Goal: Information Seeking & Learning: Learn about a topic

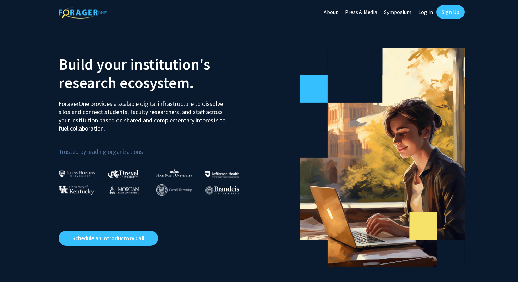
click at [426, 12] on link "Log In" at bounding box center [426, 12] width 22 height 24
select select
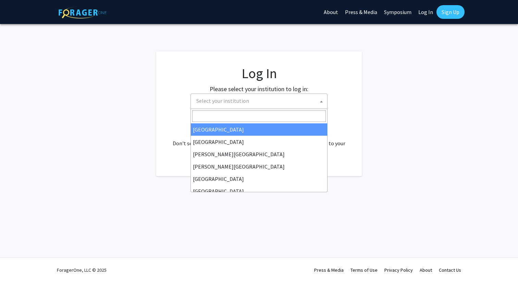
click at [242, 102] on span "Select your institution" at bounding box center [222, 100] width 53 height 7
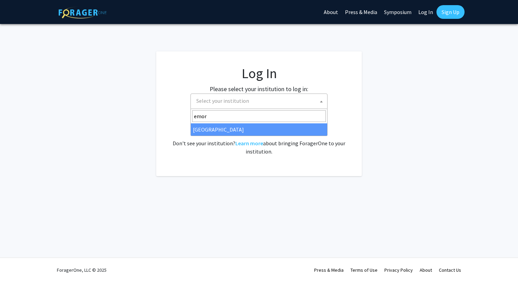
type input "emor"
select select "12"
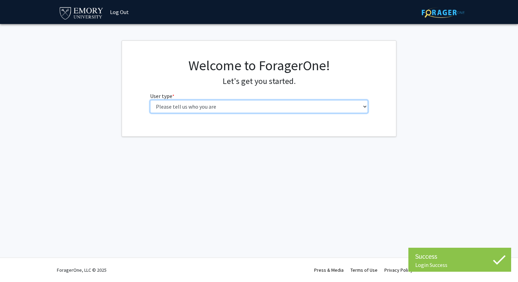
click at [189, 100] on select "Please tell us who you are Undergraduate Student Master's Student Doctoral Cand…" at bounding box center [259, 106] width 218 height 13
select select "1: undergrad"
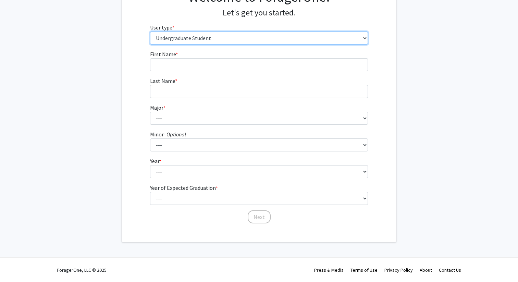
scroll to position [58, 0]
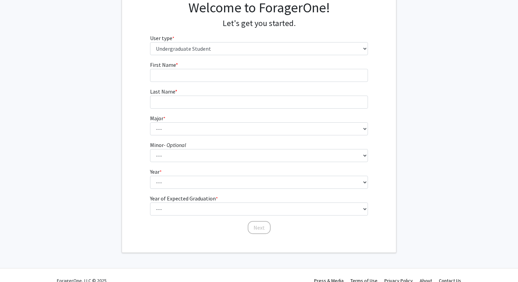
click at [227, 216] on form "First Name * required Last Name * required Major * required --- Accounting Afri…" at bounding box center [259, 144] width 218 height 167
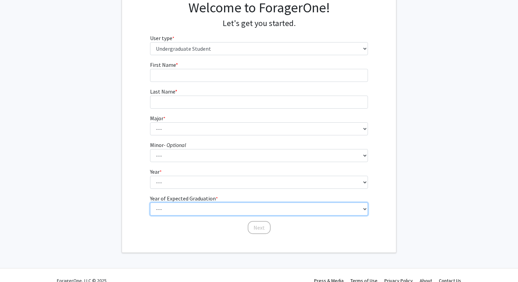
click at [225, 189] on select "--- 2025 2026 2027 2028 2029 2030 2031 2032 2033 2034" at bounding box center [259, 182] width 218 height 13
select select "4: 2028"
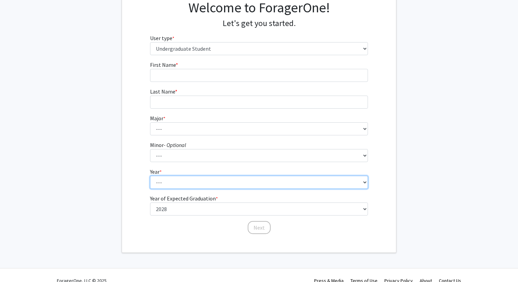
click at [199, 183] on select "--- First-year Sophomore Junior Senior Postbaccalaureate Certificate" at bounding box center [259, 182] width 218 height 13
click at [194, 187] on select "--- First-year Sophomore Junior Senior Postbaccalaureate Certificate" at bounding box center [259, 182] width 218 height 13
select select "2: sophomore"
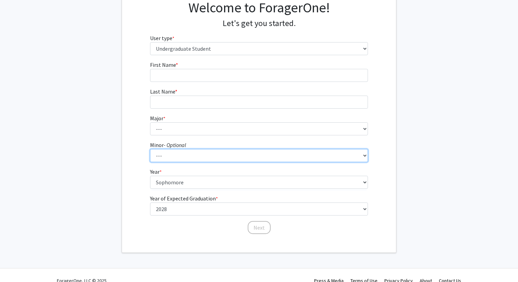
click at [179, 156] on select "--- African American Studies African Studies American Studies Ancient Mediterra…" at bounding box center [259, 155] width 218 height 13
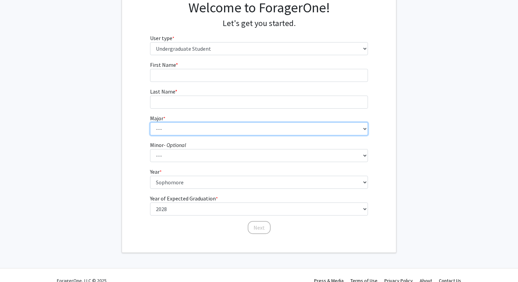
click at [176, 129] on select "--- Accounting African American Studies African Studies American Studies Analyt…" at bounding box center [259, 128] width 218 height 13
select select "16: 977"
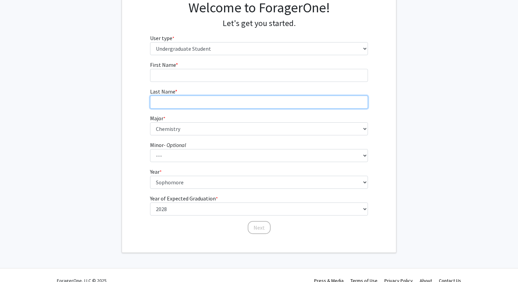
click at [174, 102] on input "Last Name * required" at bounding box center [259, 102] width 218 height 13
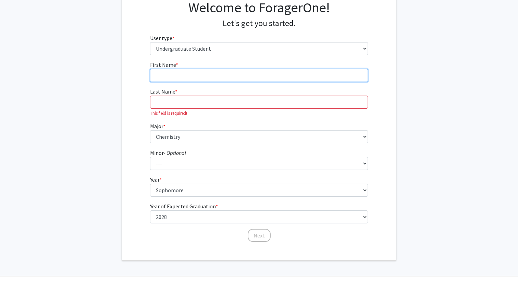
click at [179, 72] on input "First Name * required" at bounding box center [259, 75] width 218 height 13
type input "William"
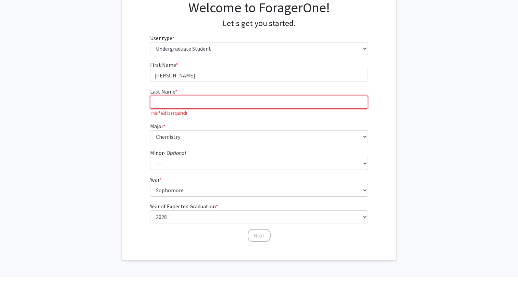
type input "Sonneborn"
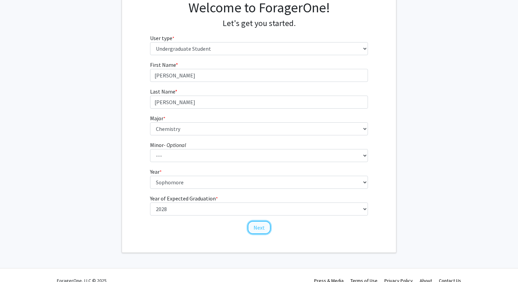
click at [255, 231] on button "Next" at bounding box center [259, 227] width 23 height 13
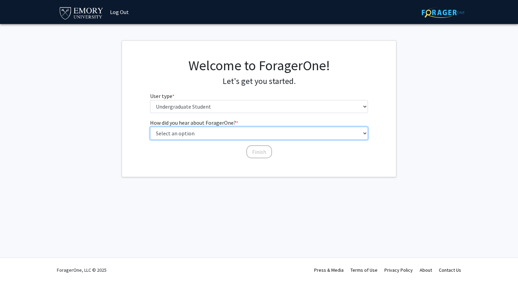
click at [219, 135] on select "Select an option Peer/student recommendation Faculty/staff recommendation Unive…" at bounding box center [259, 133] width 218 height 13
select select "3: university_website"
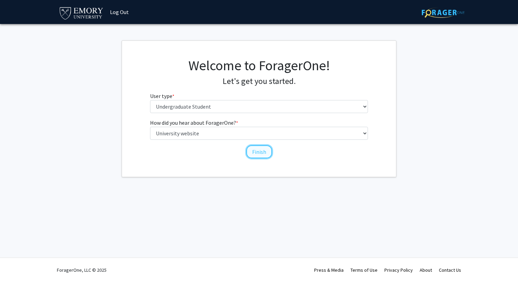
click at [249, 149] on button "Finish" at bounding box center [259, 151] width 26 height 13
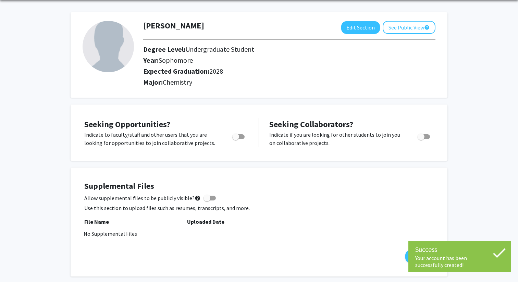
scroll to position [25, 0]
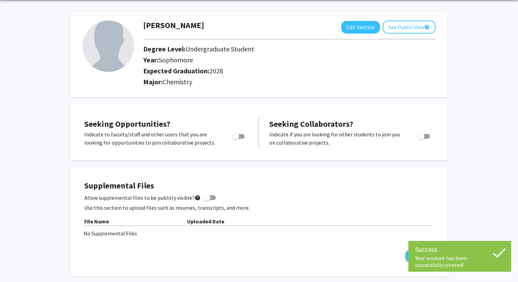
click at [239, 136] on span "Toggle" at bounding box center [235, 136] width 7 height 7
click at [236, 139] on input "Are you actively seeking opportunities?" at bounding box center [235, 139] width 0 height 0
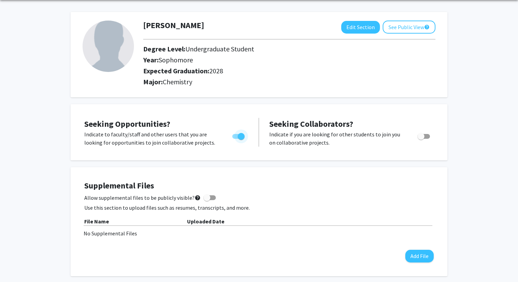
click at [239, 136] on span "Toggle" at bounding box center [241, 136] width 7 height 7
click at [236, 139] on input "Are you actively seeking opportunities?" at bounding box center [235, 139] width 0 height 0
checkbox input "false"
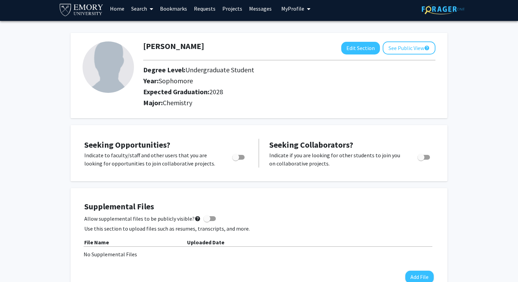
scroll to position [4, 0]
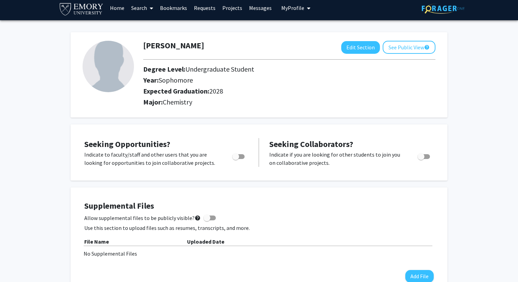
click at [142, 5] on link "Search" at bounding box center [142, 8] width 29 height 24
click at [151, 26] on span "Faculty/Staff" at bounding box center [153, 27] width 50 height 14
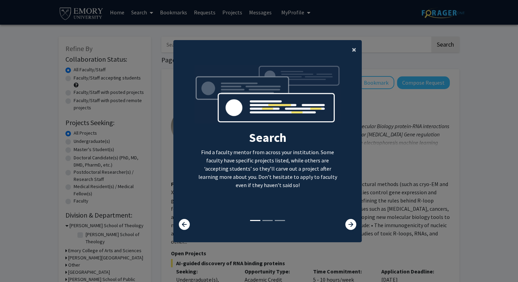
click at [350, 45] on button "×" at bounding box center [353, 49] width 15 height 19
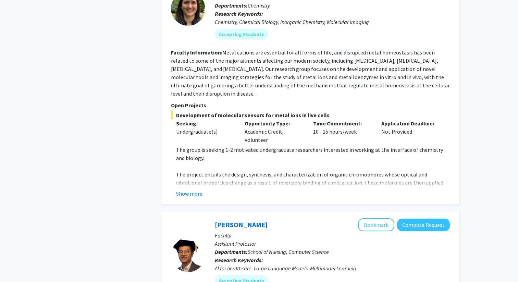
scroll to position [1163, 0]
click at [189, 189] on button "Show more" at bounding box center [189, 193] width 26 height 8
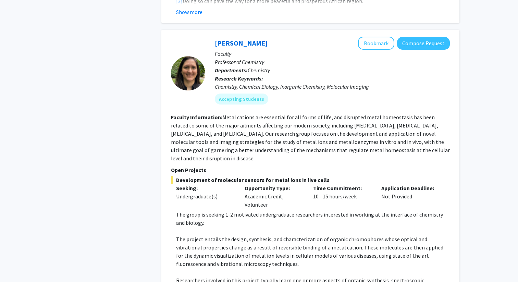
scroll to position [1101, 0]
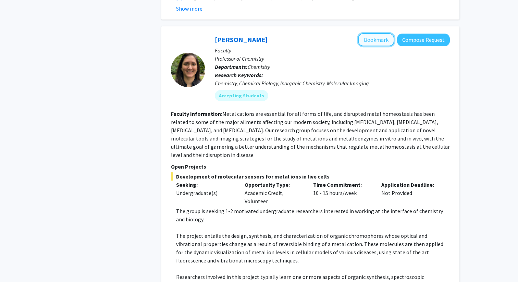
click at [379, 33] on button "Bookmark" at bounding box center [376, 39] width 36 height 13
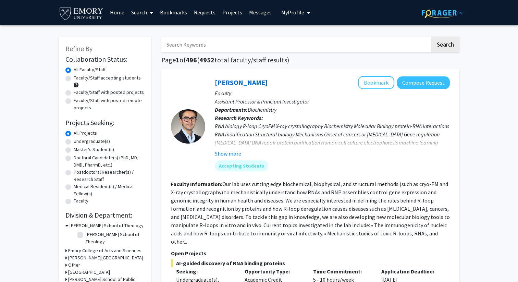
scroll to position [9, 0]
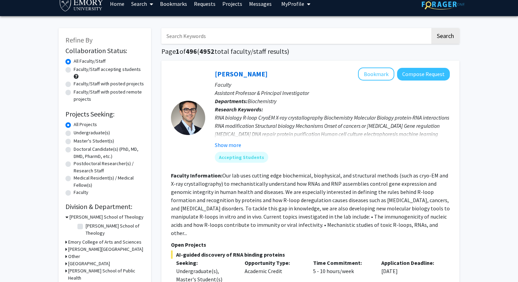
click at [74, 132] on label "Undergraduate(s)" at bounding box center [92, 132] width 36 height 7
click at [74, 132] on input "Undergraduate(s)" at bounding box center [76, 131] width 4 height 4
radio input "true"
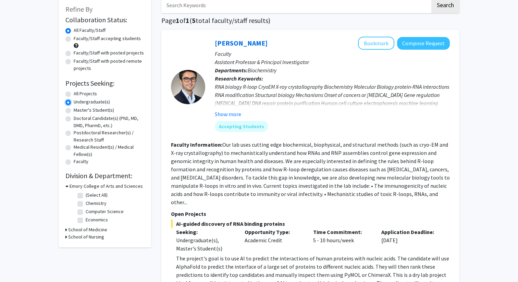
scroll to position [41, 0]
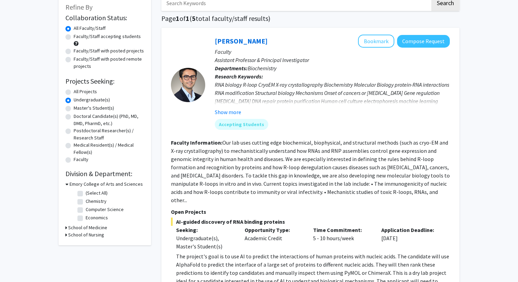
click at [86, 203] on label "Chemistry" at bounding box center [96, 201] width 21 height 7
click at [86, 202] on input "Chemistry" at bounding box center [88, 200] width 4 height 4
checkbox input "true"
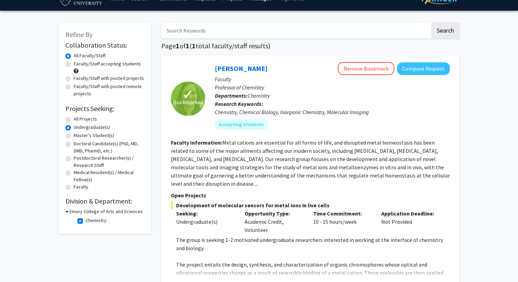
scroll to position [8, 0]
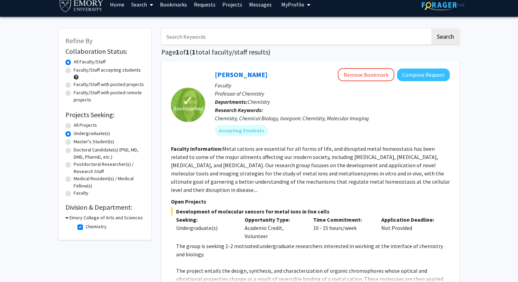
click at [86, 228] on label "Chemistry" at bounding box center [96, 226] width 21 height 7
click at [86, 228] on input "Chemistry" at bounding box center [88, 225] width 4 height 4
checkbox input "false"
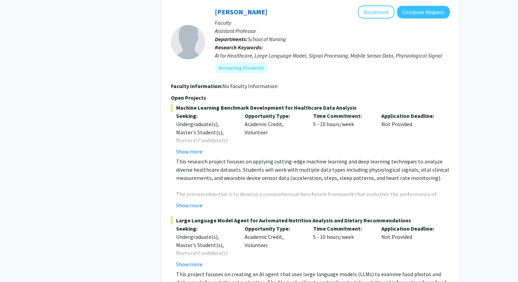
scroll to position [560, 0]
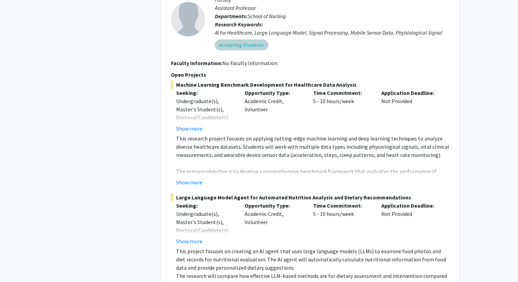
click at [291, 40] on div "Accepting Students" at bounding box center [332, 45] width 238 height 14
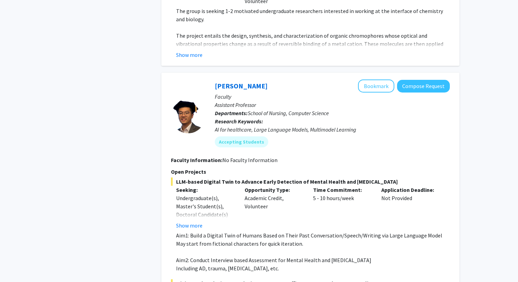
scroll to position [1415, 0]
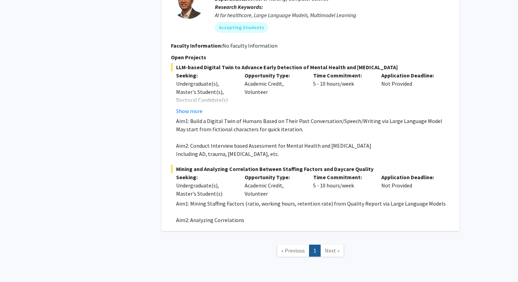
click at [336, 247] on span "Next »" at bounding box center [332, 250] width 15 height 7
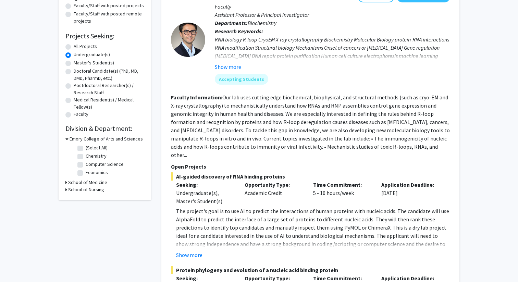
scroll to position [0, 0]
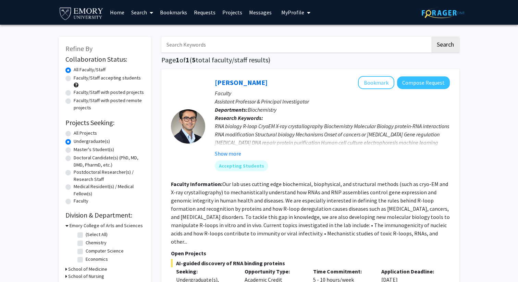
click at [74, 136] on label "All Projects" at bounding box center [85, 133] width 23 height 7
click at [74, 134] on input "All Projects" at bounding box center [76, 132] width 4 height 4
radio input "true"
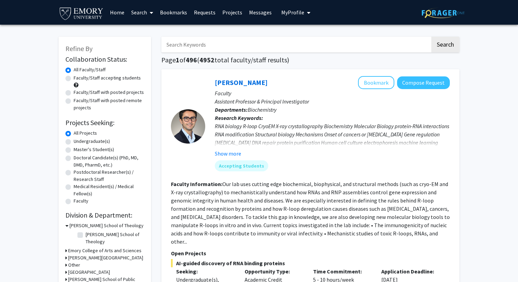
click at [109, 79] on label "Faculty/Staff accepting students" at bounding box center [107, 77] width 67 height 7
click at [78, 79] on input "Faculty/Staff accepting students" at bounding box center [76, 76] width 4 height 4
radio input "true"
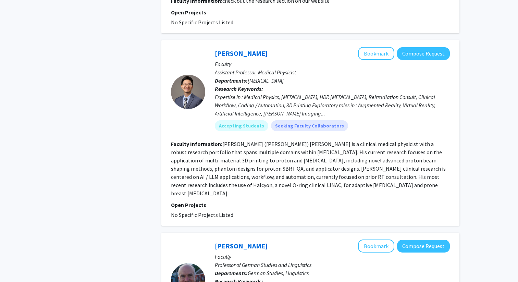
scroll to position [1570, 0]
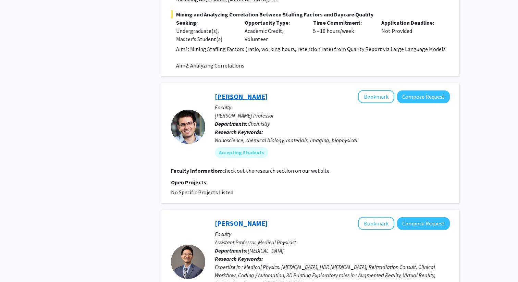
click at [235, 92] on link "Khalid Salaita" at bounding box center [241, 96] width 53 height 9
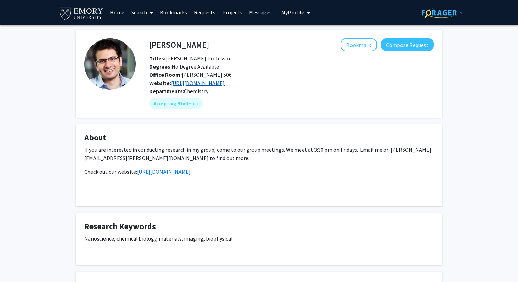
click at [213, 81] on link "https://www.salaitalab.com/" at bounding box center [198, 82] width 54 height 7
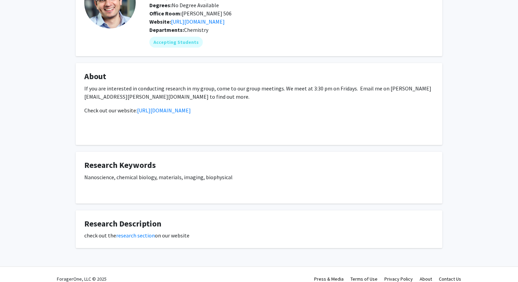
scroll to position [70, 0]
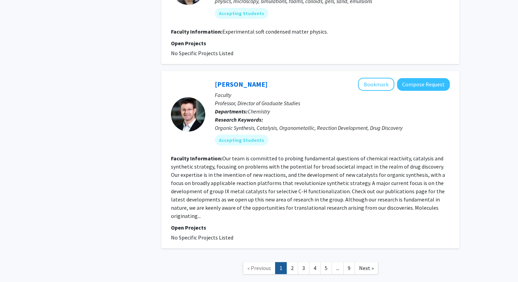
scroll to position [2222, 0]
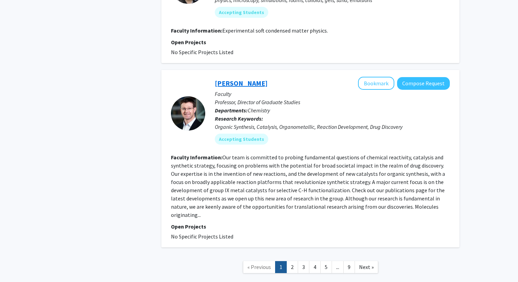
click at [235, 79] on link "Simon Blakey" at bounding box center [241, 83] width 53 height 9
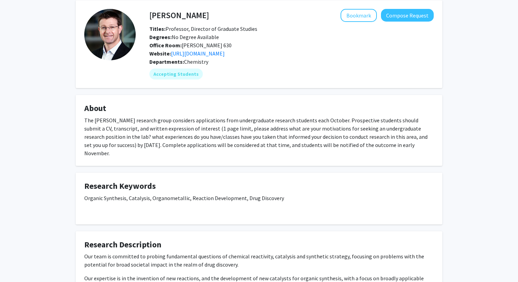
scroll to position [27, 0]
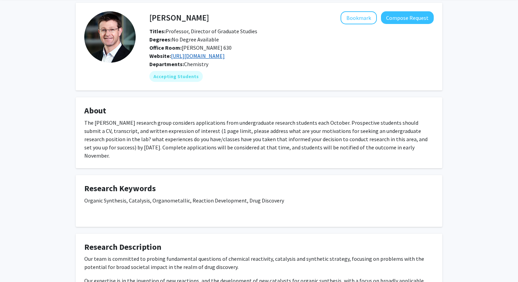
click at [216, 56] on link "https://www.blakeylab.org/" at bounding box center [198, 55] width 54 height 7
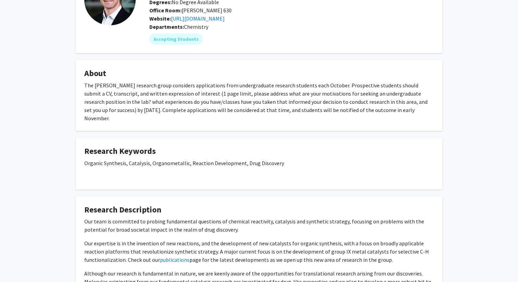
scroll to position [136, 0]
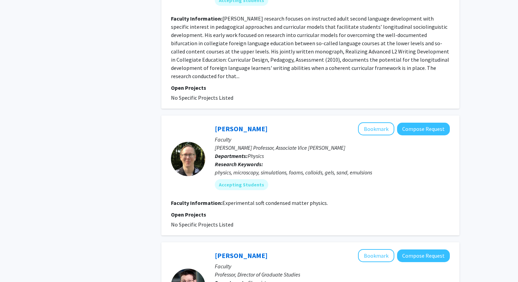
scroll to position [2222, 0]
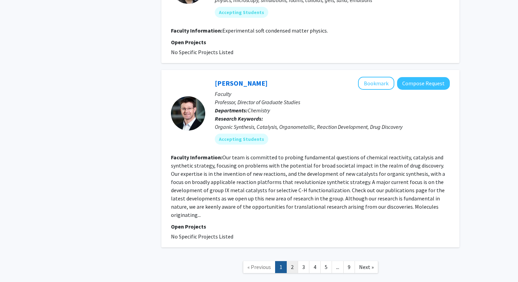
click at [291, 261] on link "2" at bounding box center [292, 267] width 12 height 12
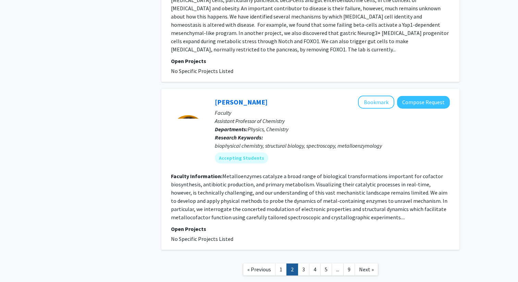
scroll to position [1477, 0]
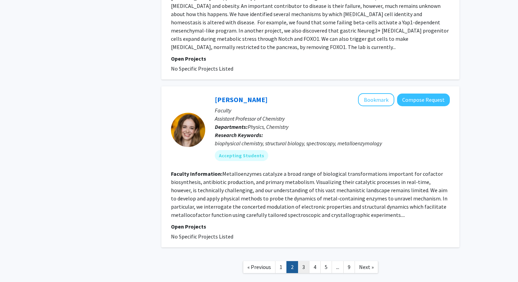
click at [300, 261] on link "3" at bounding box center [304, 267] width 12 height 12
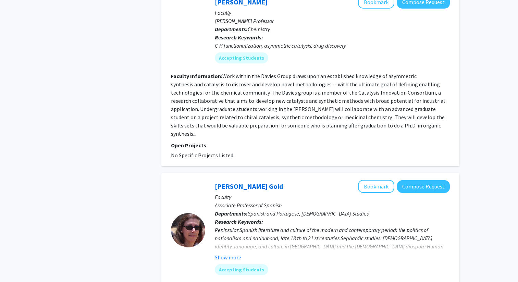
scroll to position [828, 0]
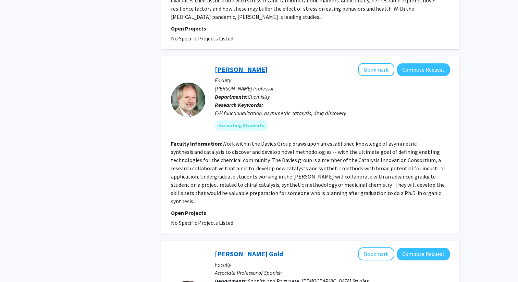
click at [233, 65] on link "Huw Davies" at bounding box center [241, 69] width 53 height 9
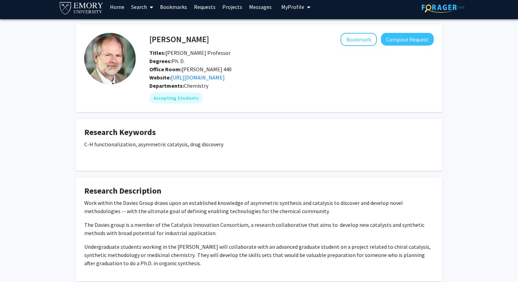
scroll to position [4, 0]
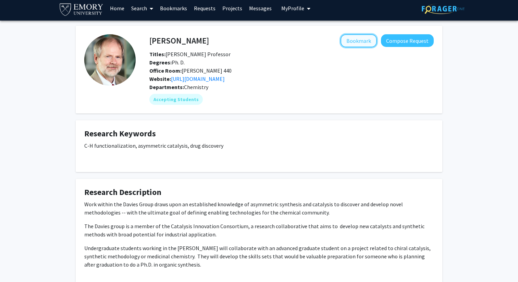
click at [359, 45] on button "Bookmark" at bounding box center [359, 40] width 36 height 13
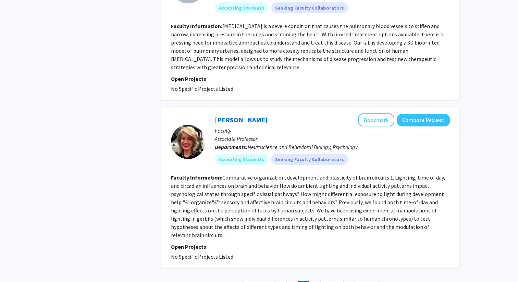
scroll to position [1539, 0]
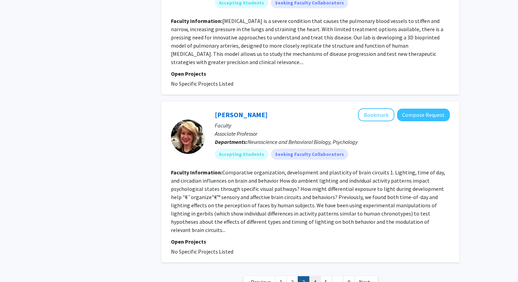
click at [315, 276] on link "4" at bounding box center [315, 282] width 12 height 12
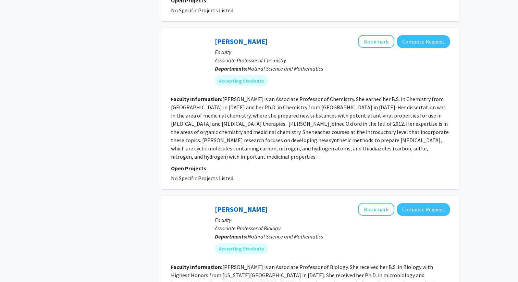
scroll to position [779, 0]
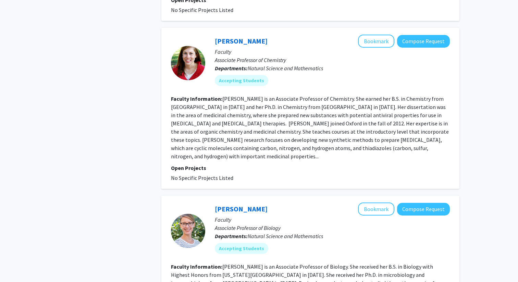
click at [299, 114] on fg-read-more "Annette Neuman is an Associate Professor of Chemistry. She earned her B.S. in C…" at bounding box center [310, 127] width 278 height 64
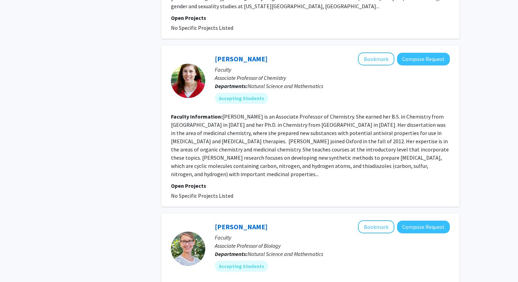
scroll to position [755, 0]
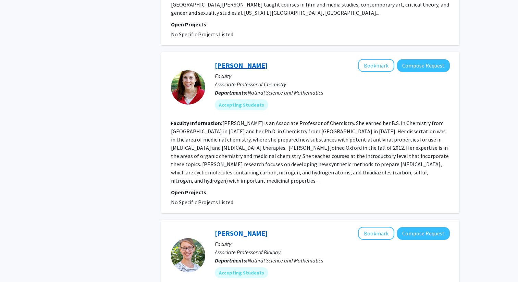
click at [237, 61] on link "Annette Neuman" at bounding box center [241, 65] width 53 height 9
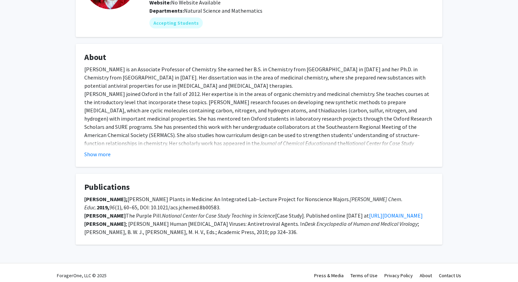
scroll to position [94, 0]
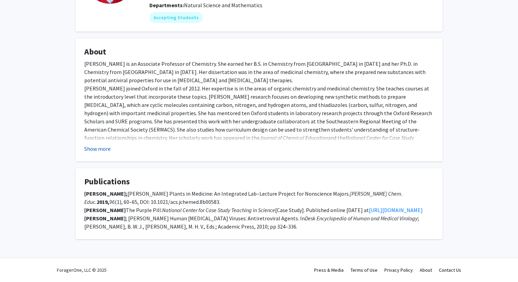
click at [104, 145] on button "Show more" at bounding box center [97, 149] width 26 height 8
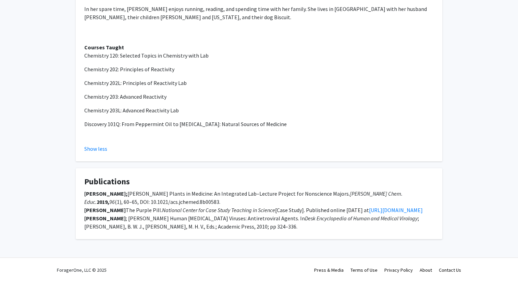
scroll to position [245, 0]
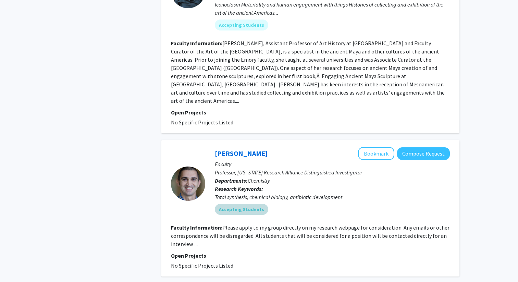
scroll to position [1593, 0]
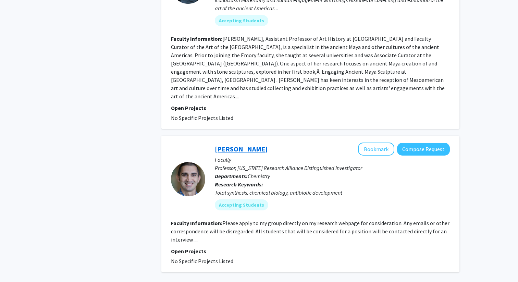
click at [233, 145] on link "Bill Wuest" at bounding box center [241, 149] width 53 height 9
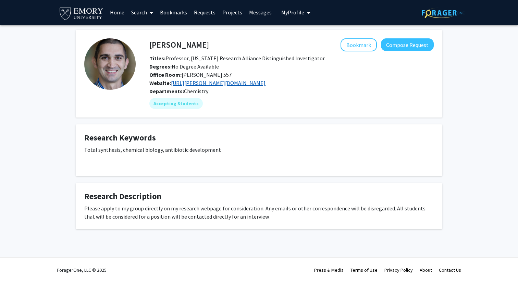
click at [213, 79] on link "https://wuest.emorychem.science/" at bounding box center [218, 82] width 95 height 7
